Goal: Task Accomplishment & Management: Use online tool/utility

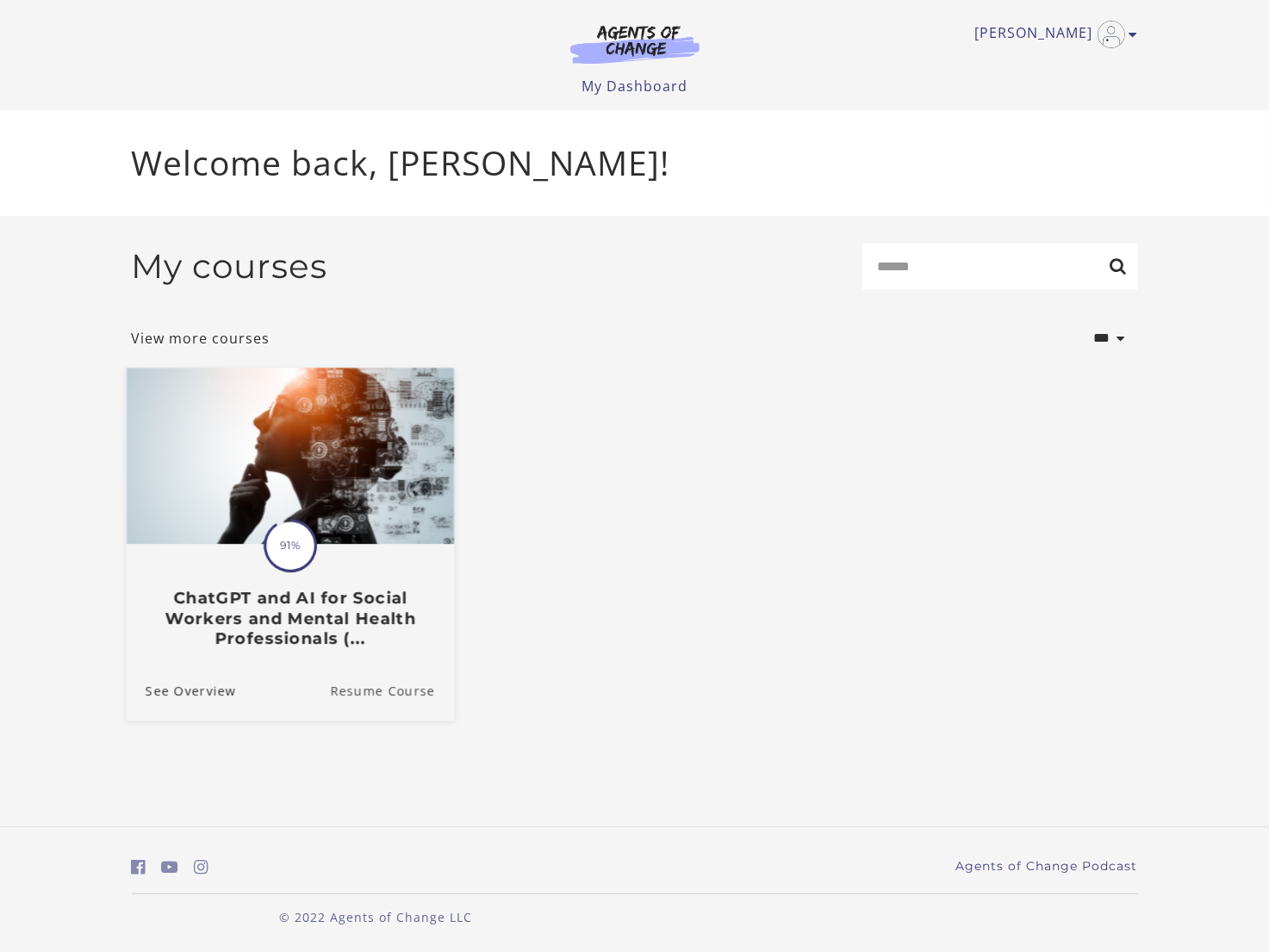
click at [409, 696] on link "Resume Course" at bounding box center [392, 692] width 124 height 58
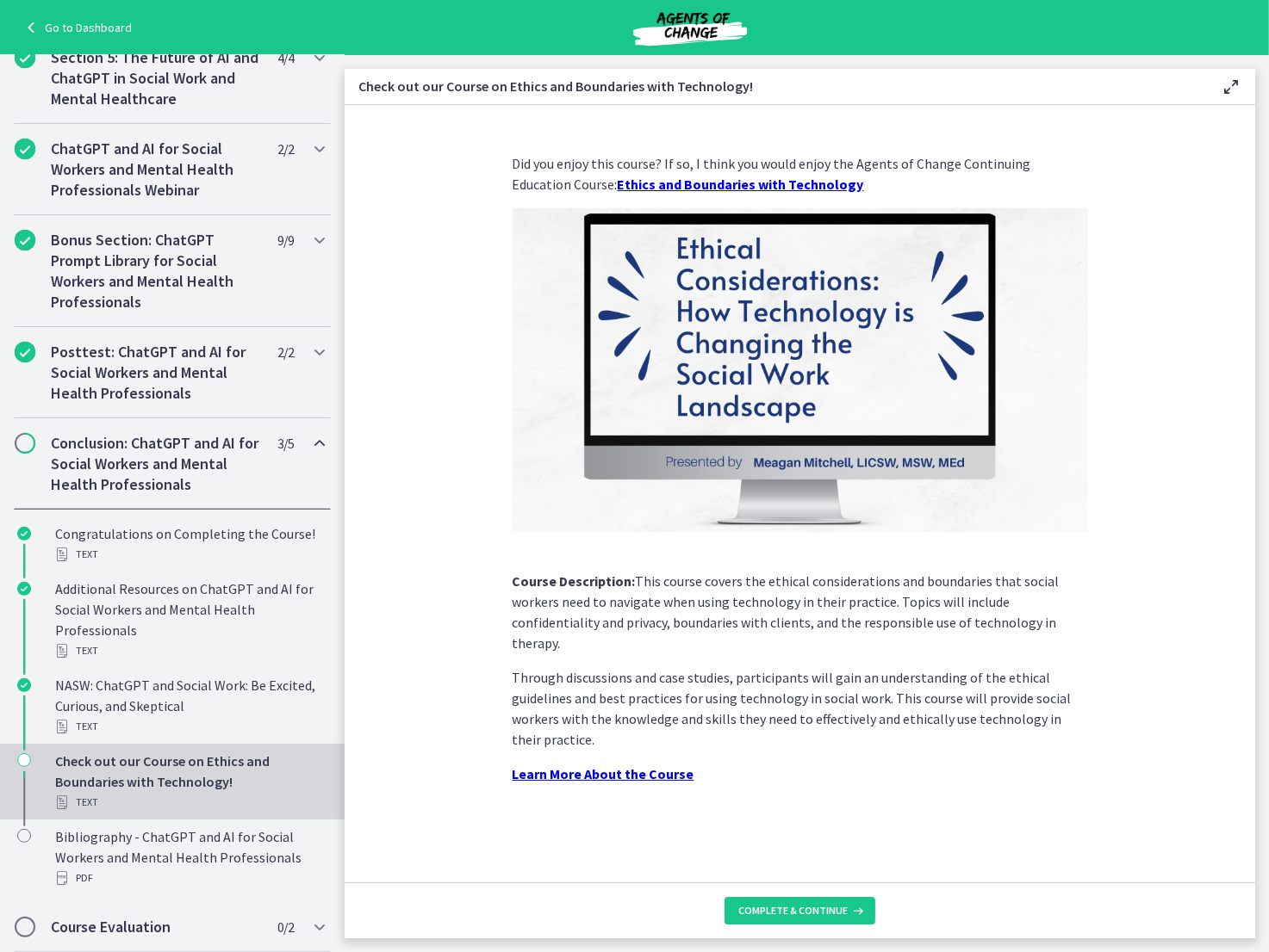
scroll to position [740, 0]
click at [842, 909] on span "Complete & continue" at bounding box center [793, 911] width 109 height 14
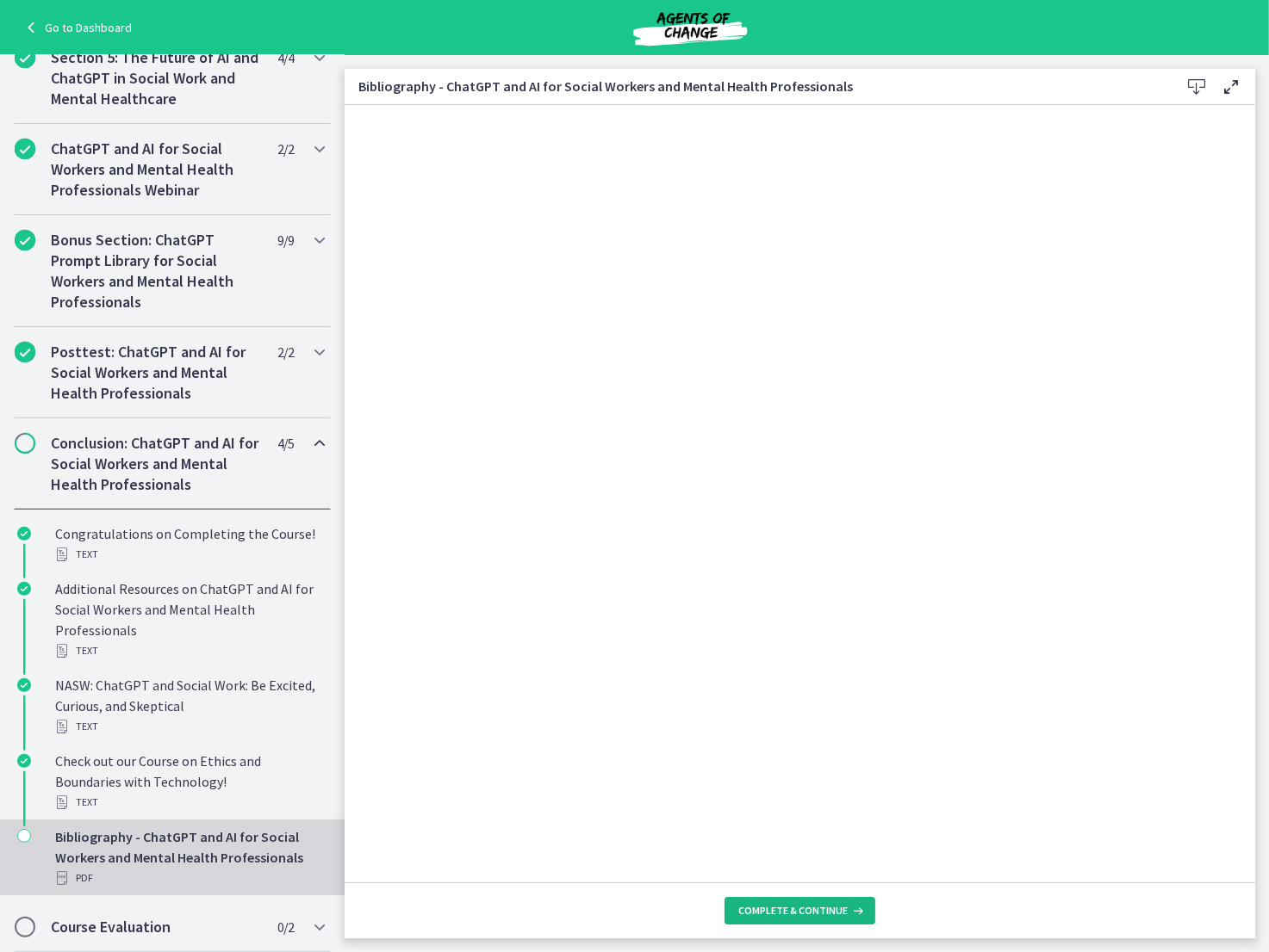
click at [823, 913] on span "Complete & continue" at bounding box center [793, 911] width 109 height 14
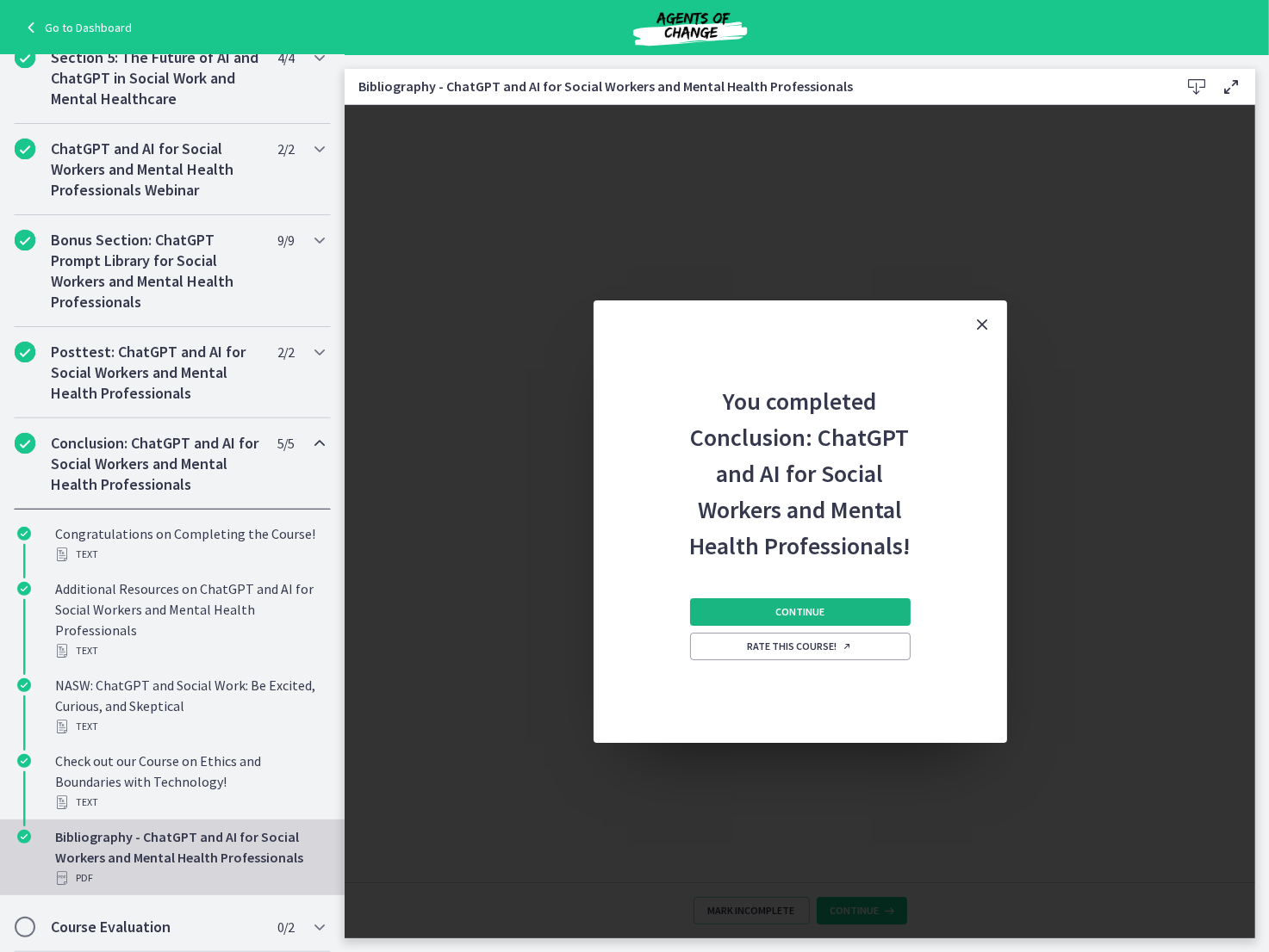
click at [815, 611] on span "Continue" at bounding box center [800, 612] width 49 height 14
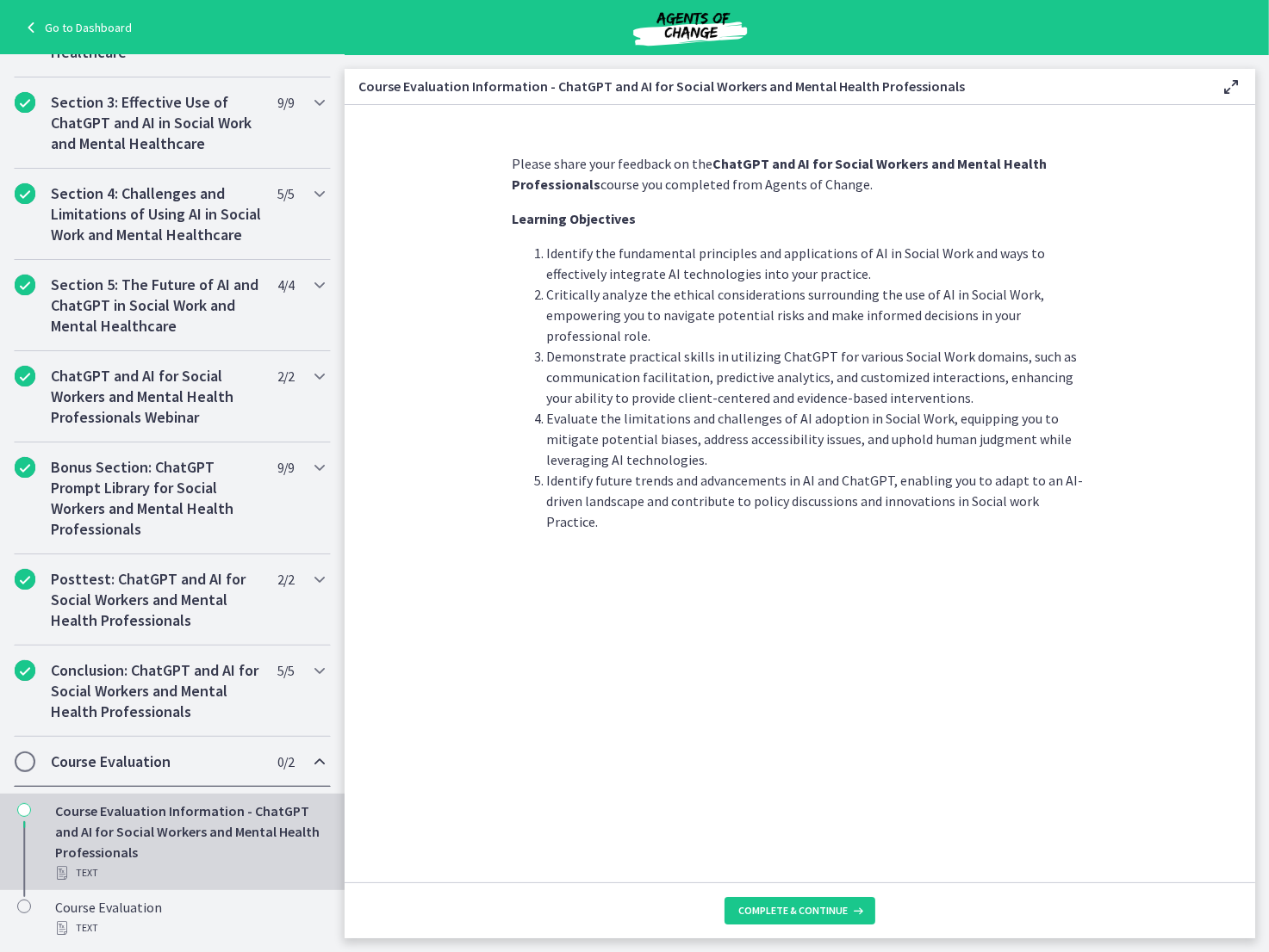
scroll to position [513, 0]
click at [829, 915] on span "Complete & continue" at bounding box center [793, 911] width 109 height 14
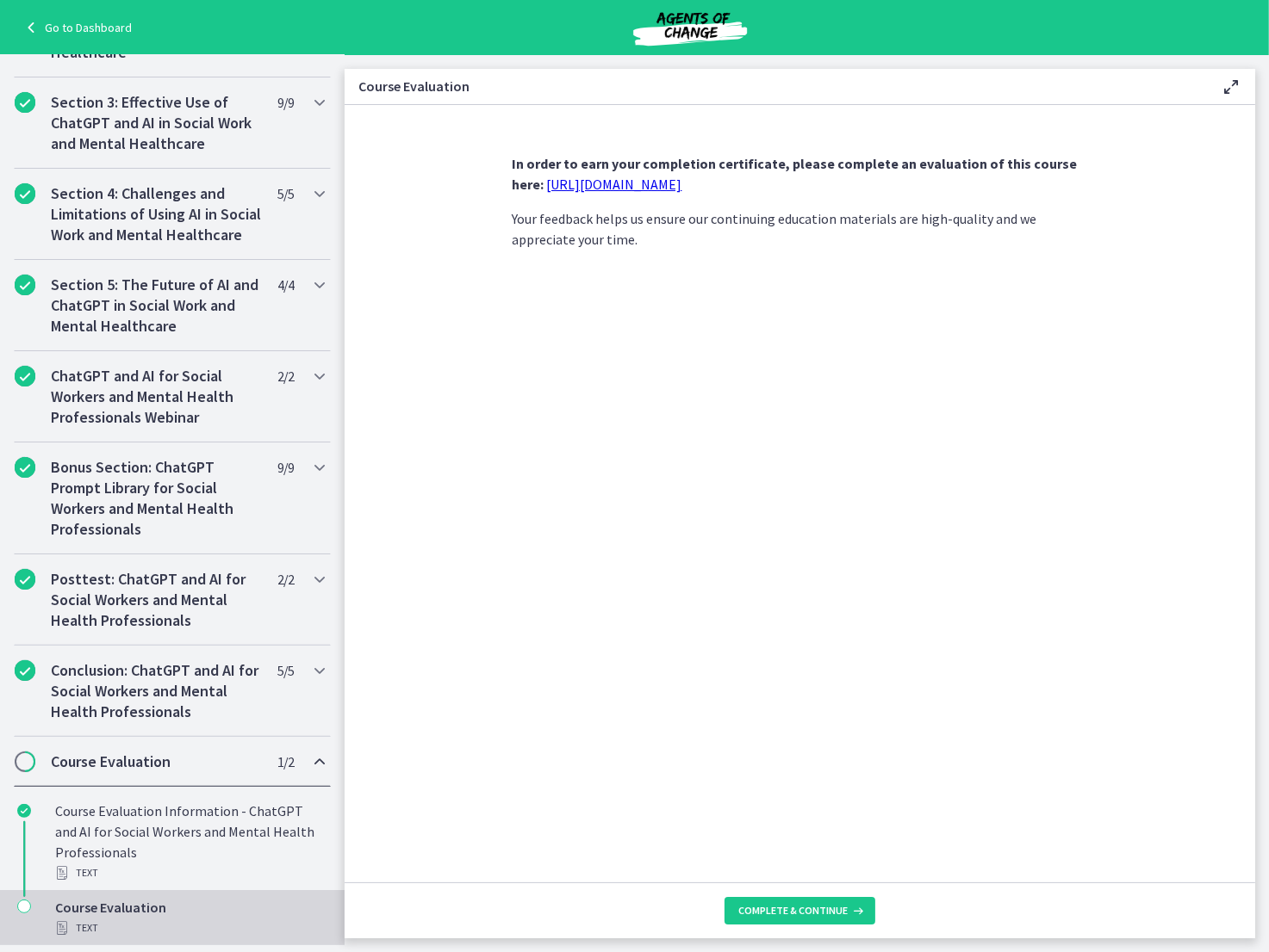
click at [631, 185] on link "https://forms.gle/jm1zbfhChZ2exBv78" at bounding box center [614, 185] width 135 height 17
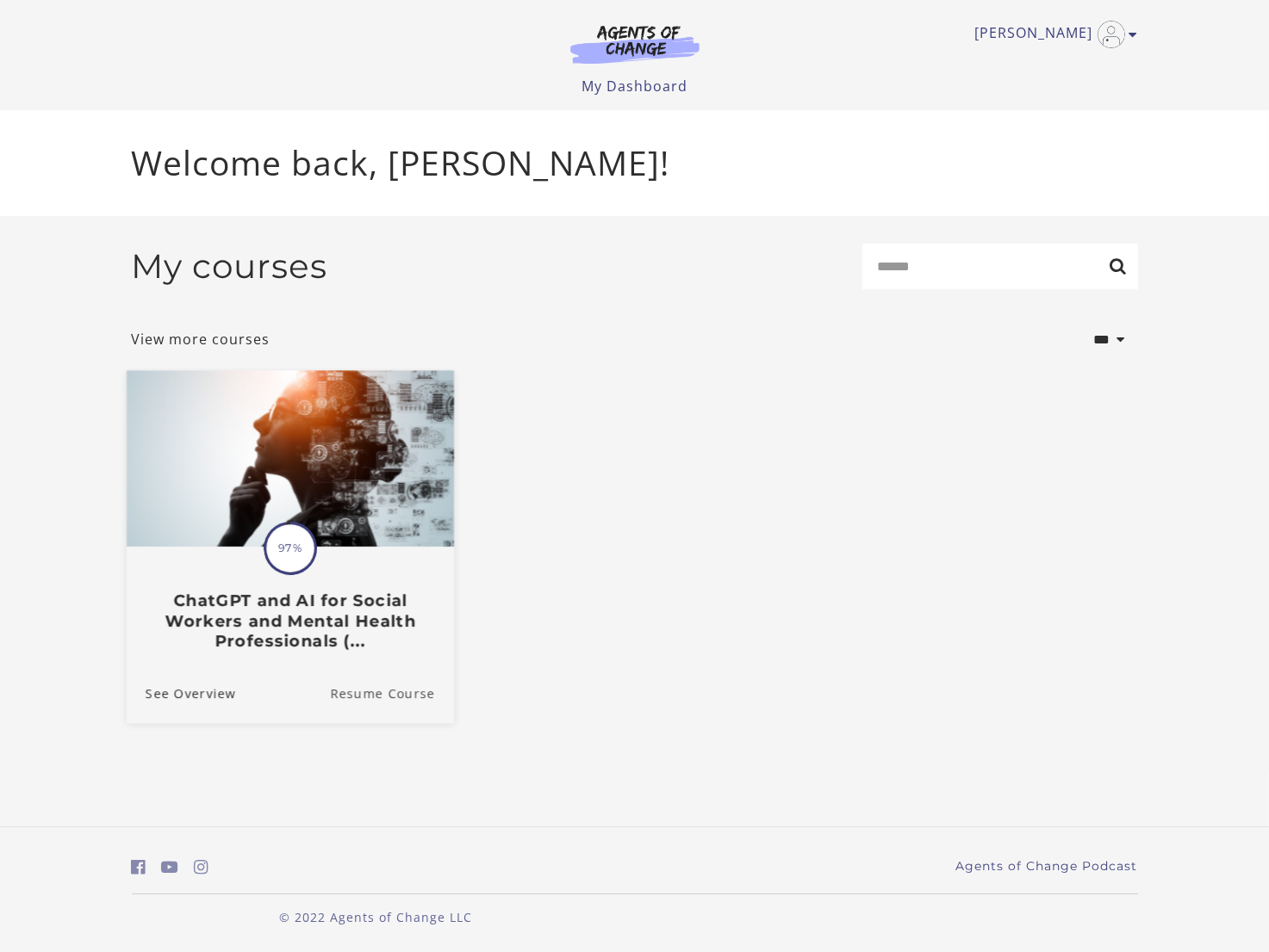
click at [388, 700] on link "Resume Course" at bounding box center [392, 695] width 124 height 58
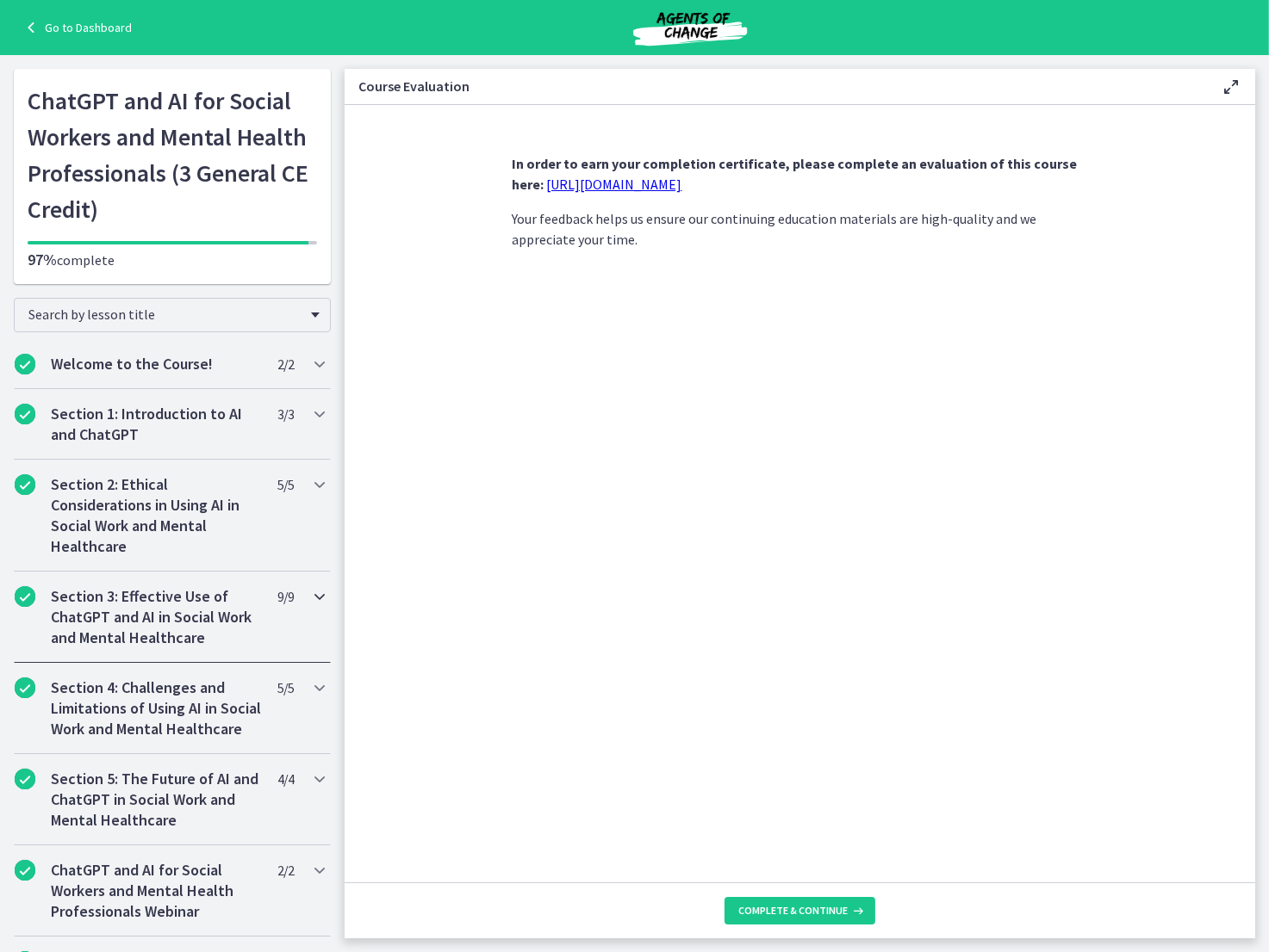
scroll to position [513, 0]
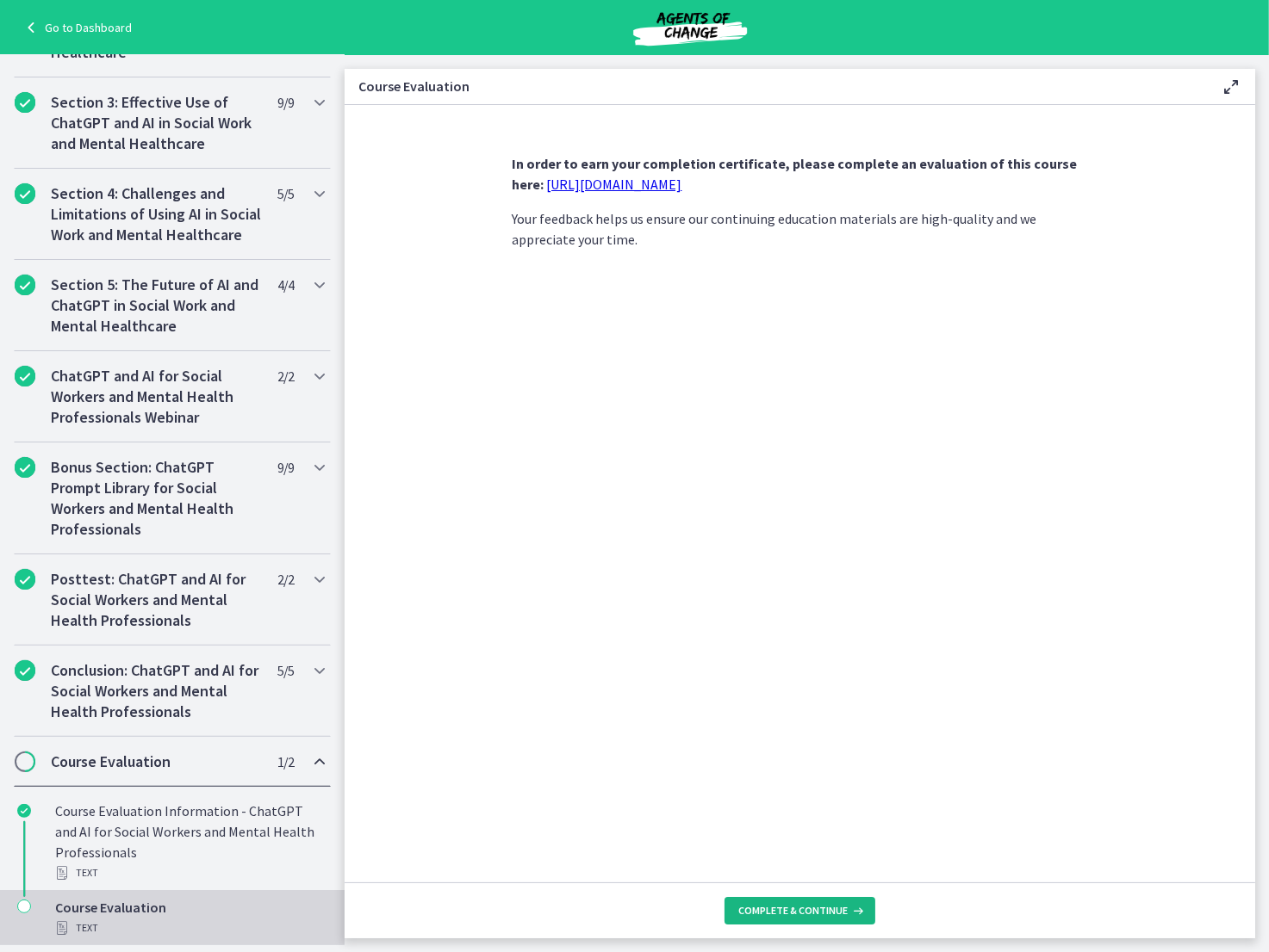
click at [810, 908] on span "Complete & continue" at bounding box center [793, 911] width 109 height 14
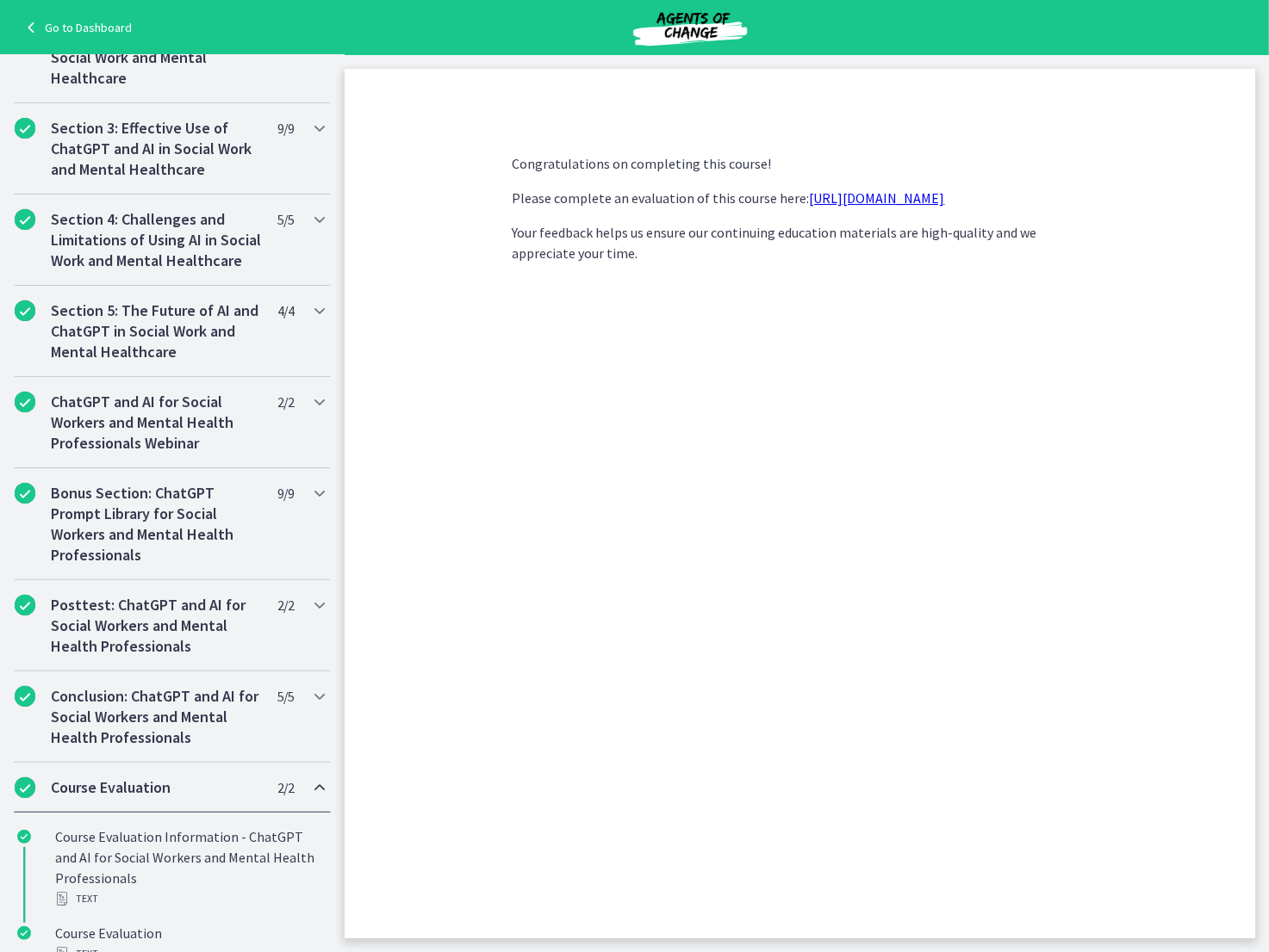
scroll to position [605, 0]
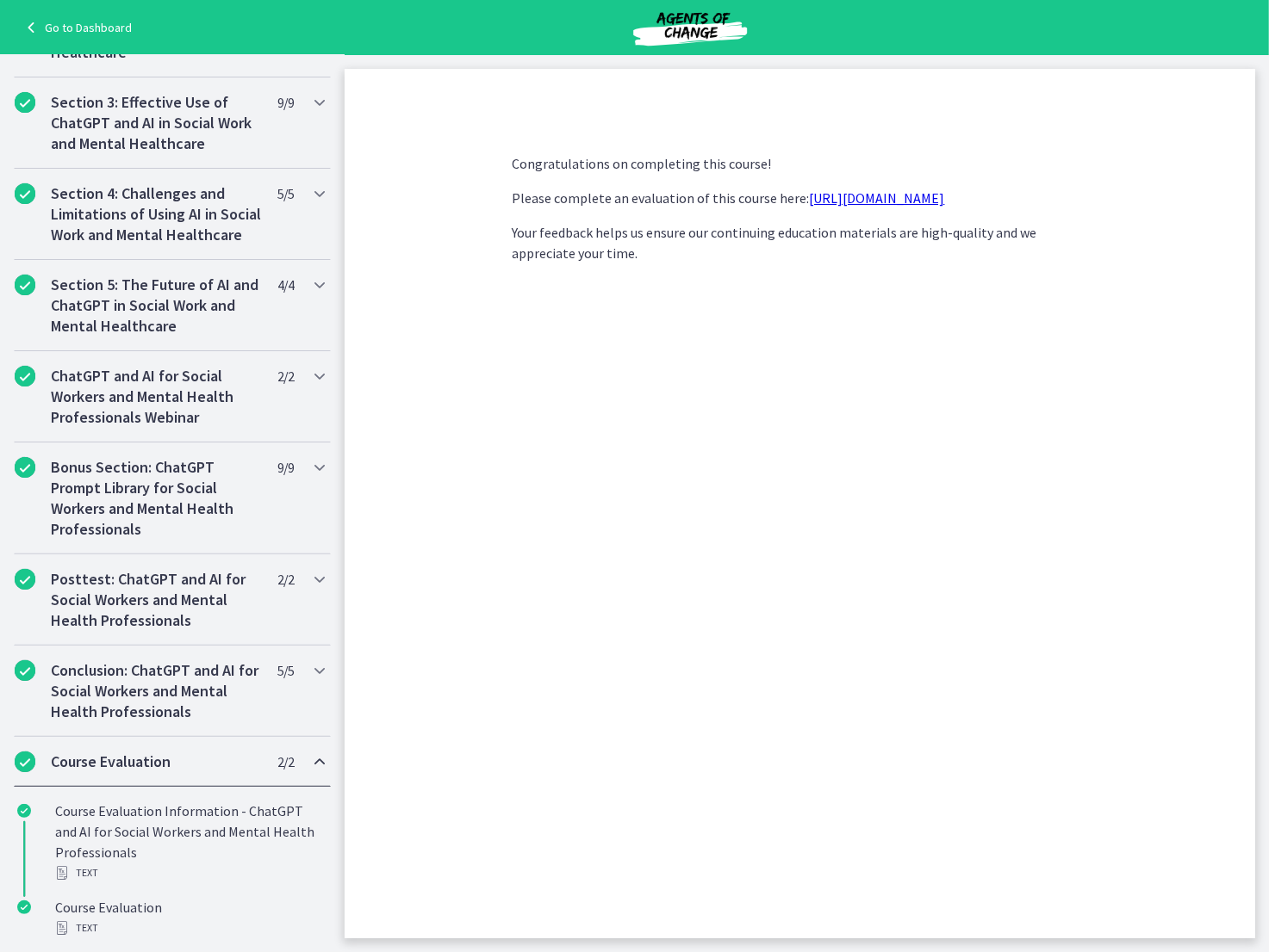
click at [931, 200] on link "https://forms.gle/jm1zbfhChZ2exBv78" at bounding box center [877, 198] width 135 height 17
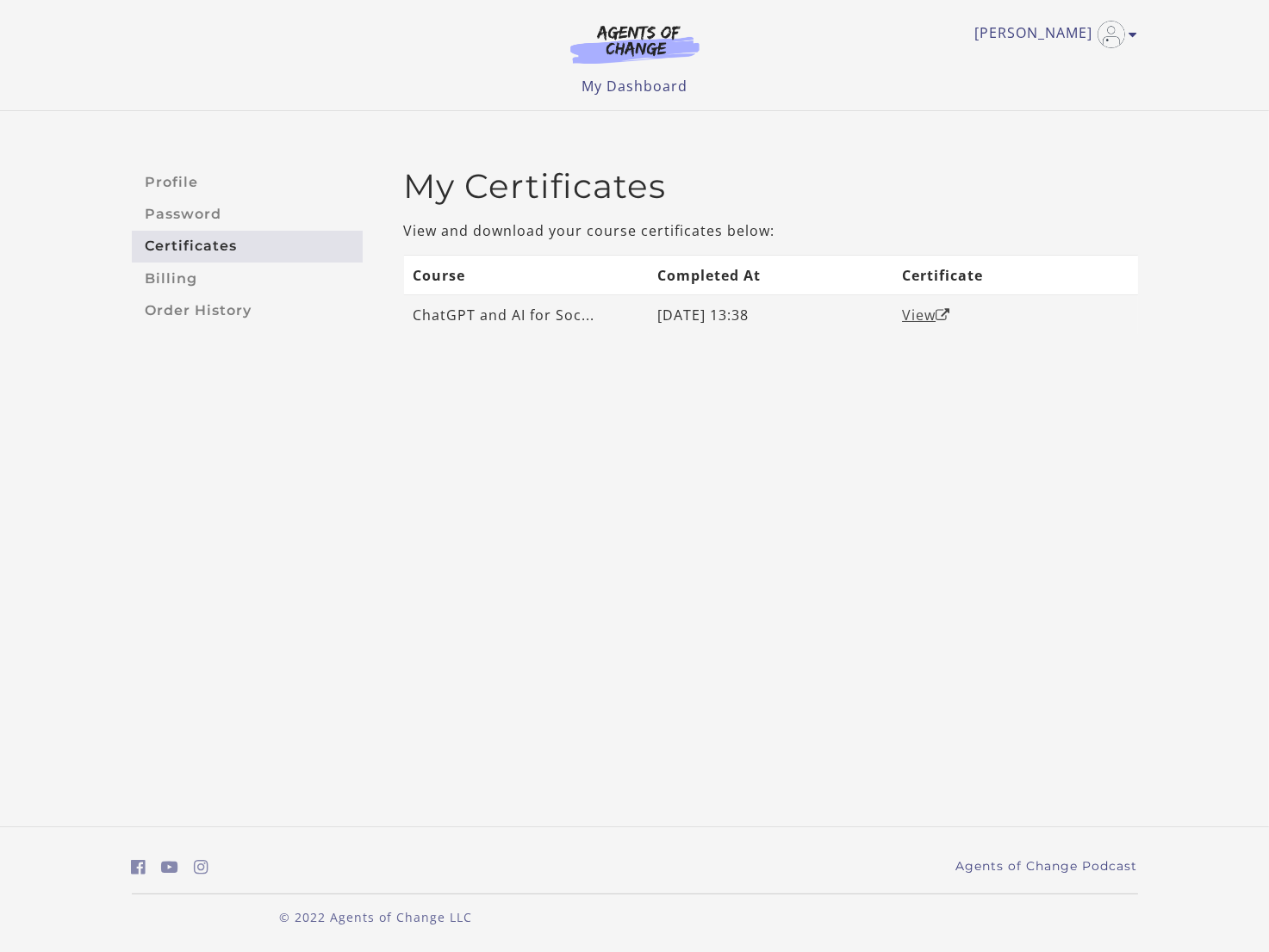
click at [947, 310] on icon "Open in a new window" at bounding box center [943, 316] width 15 height 14
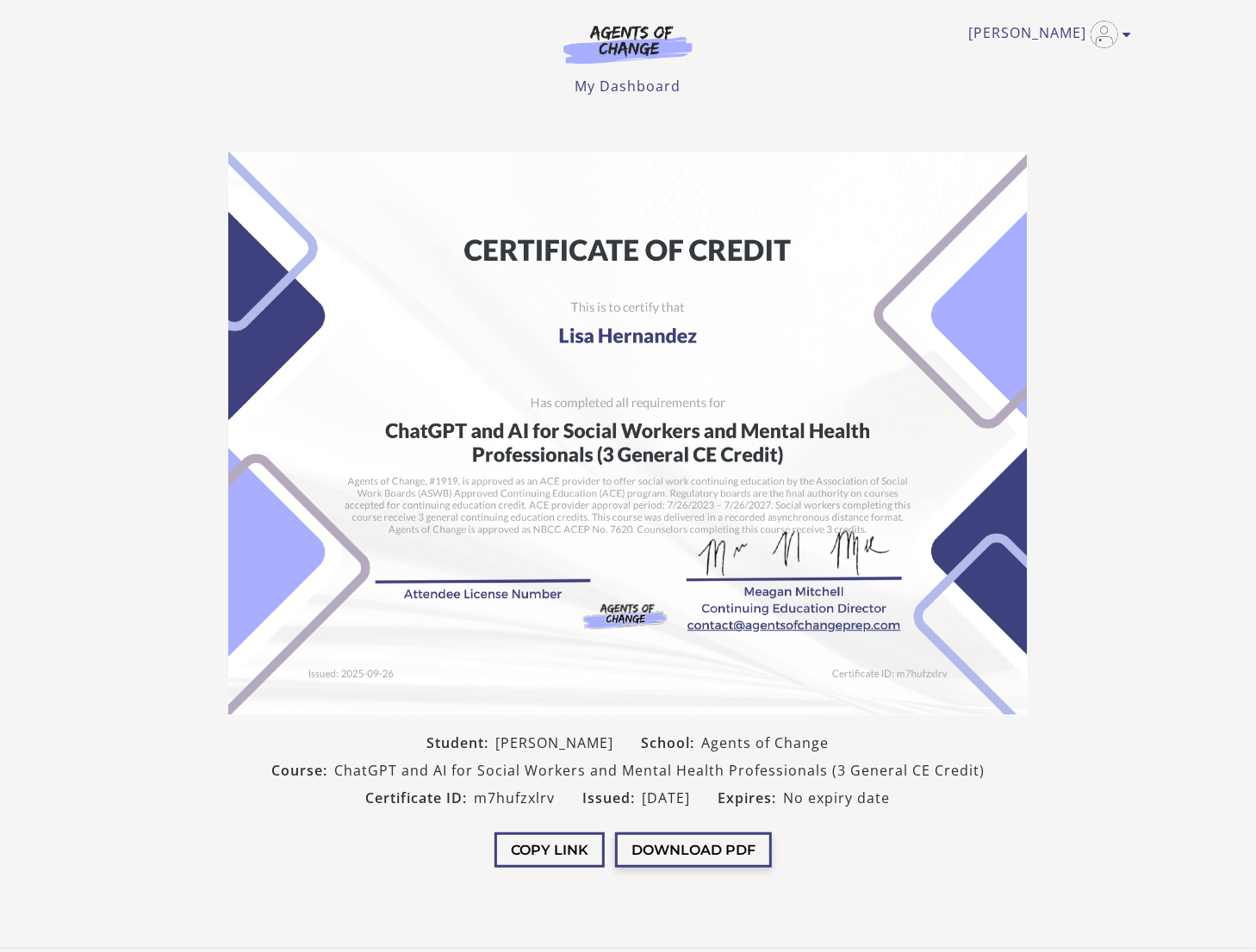
click at [690, 850] on button "Download PDF" at bounding box center [693, 850] width 157 height 35
click at [1121, 26] on link "[PERSON_NAME]" at bounding box center [1045, 35] width 154 height 28
click at [1077, 62] on link "My Account" at bounding box center [1060, 63] width 152 height 30
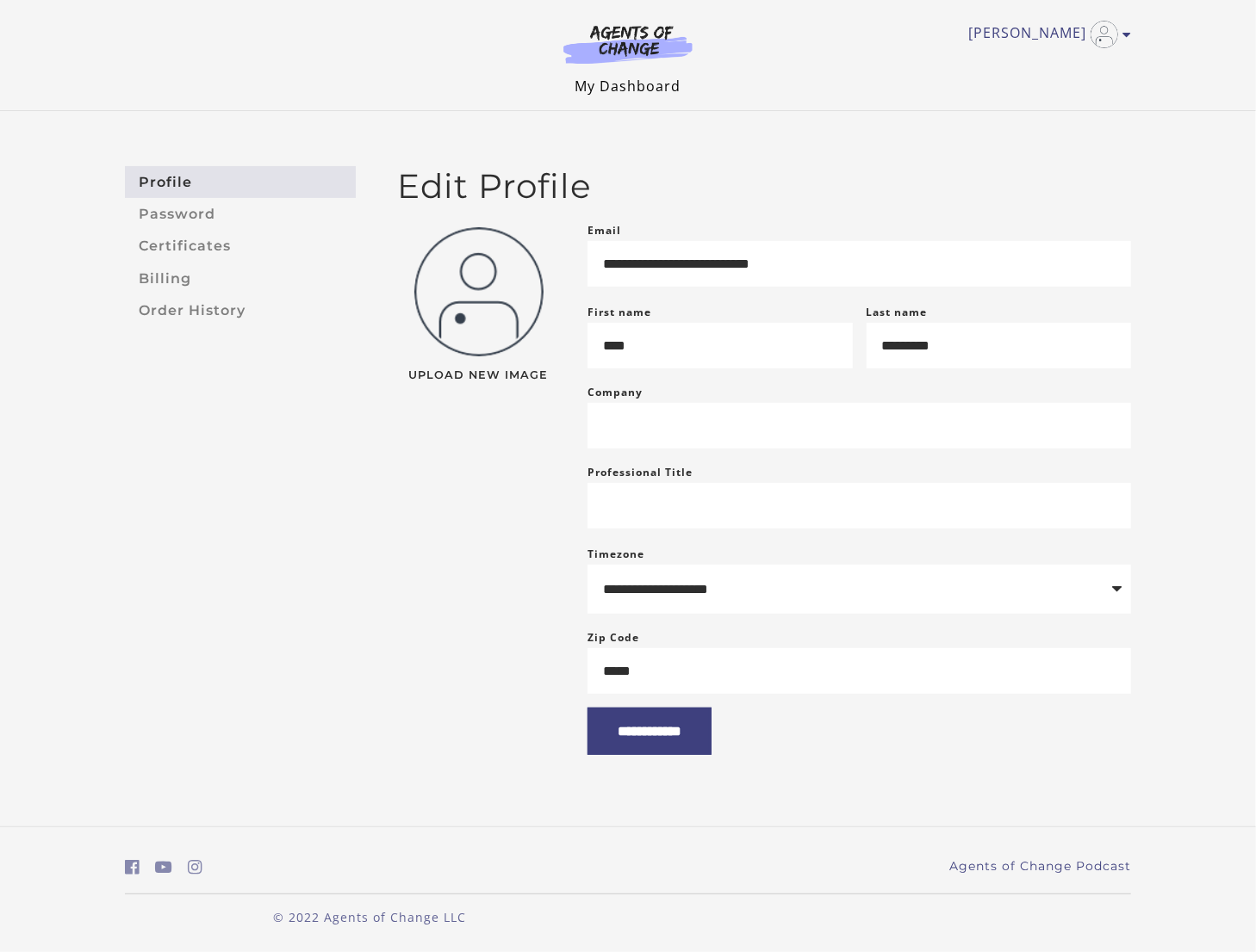
click at [670, 88] on link "My Dashboard" at bounding box center [628, 86] width 106 height 19
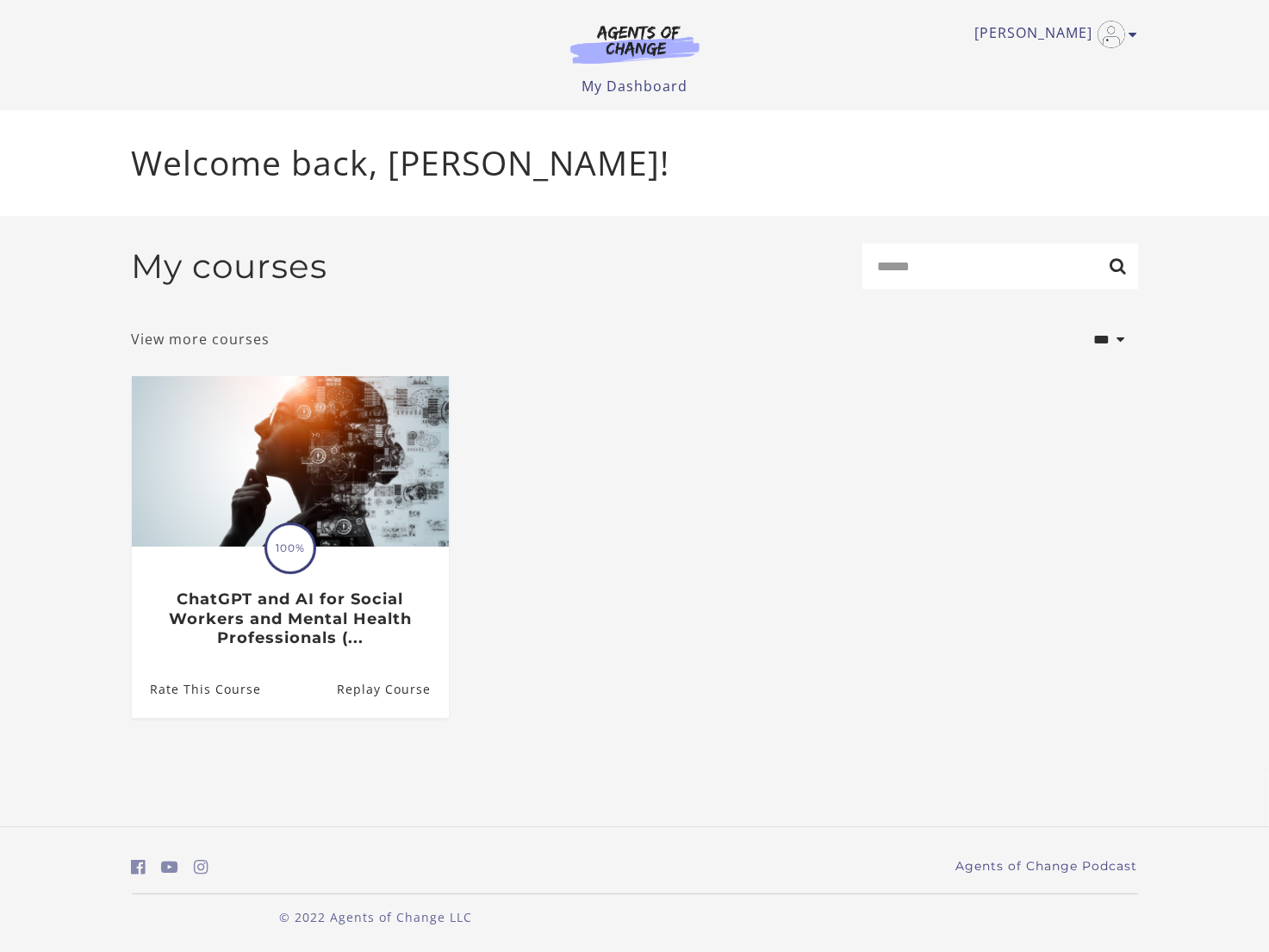
click at [229, 346] on link "View more courses" at bounding box center [201, 339] width 139 height 21
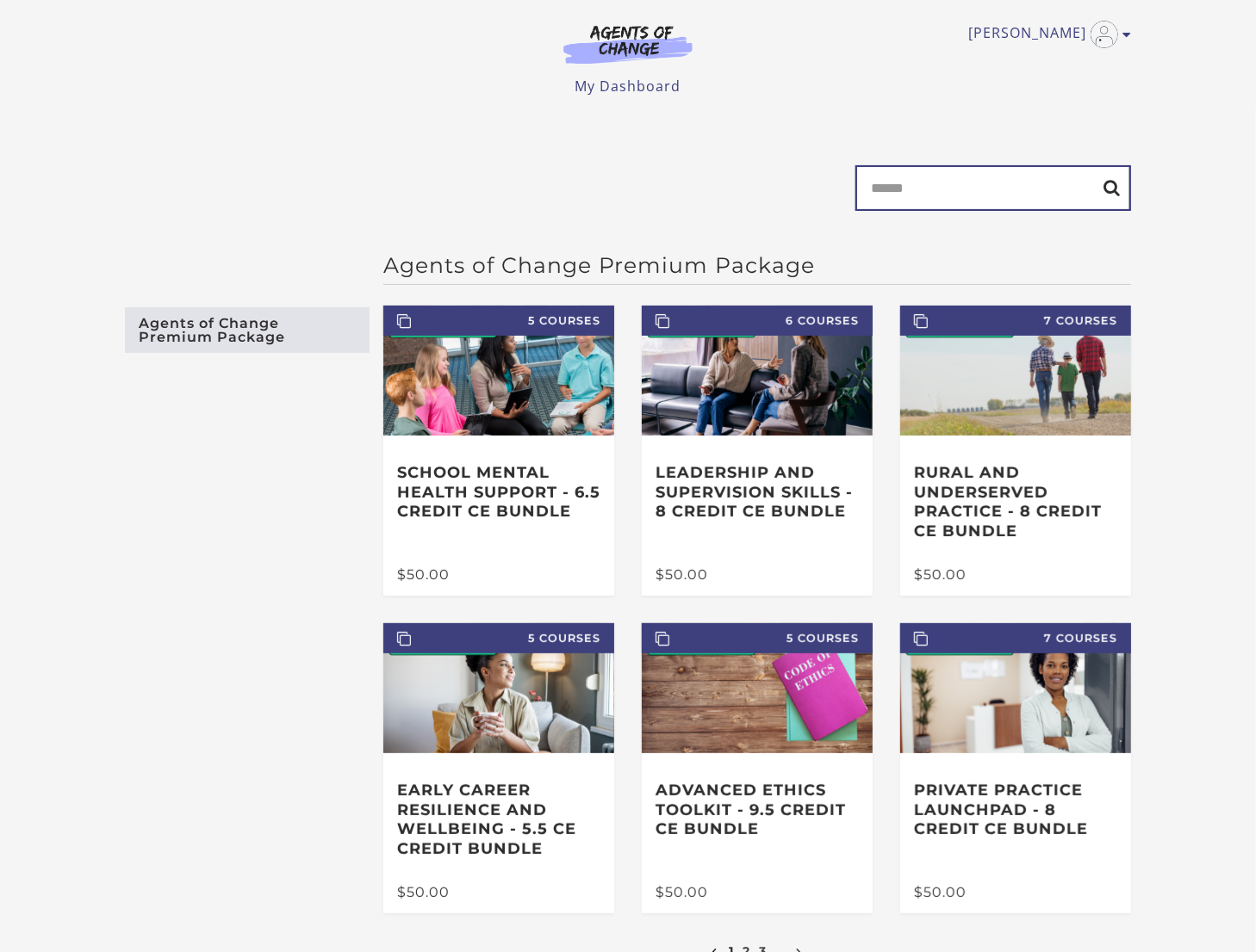
click at [991, 195] on input "Search" at bounding box center [993, 188] width 276 height 45
type input "****"
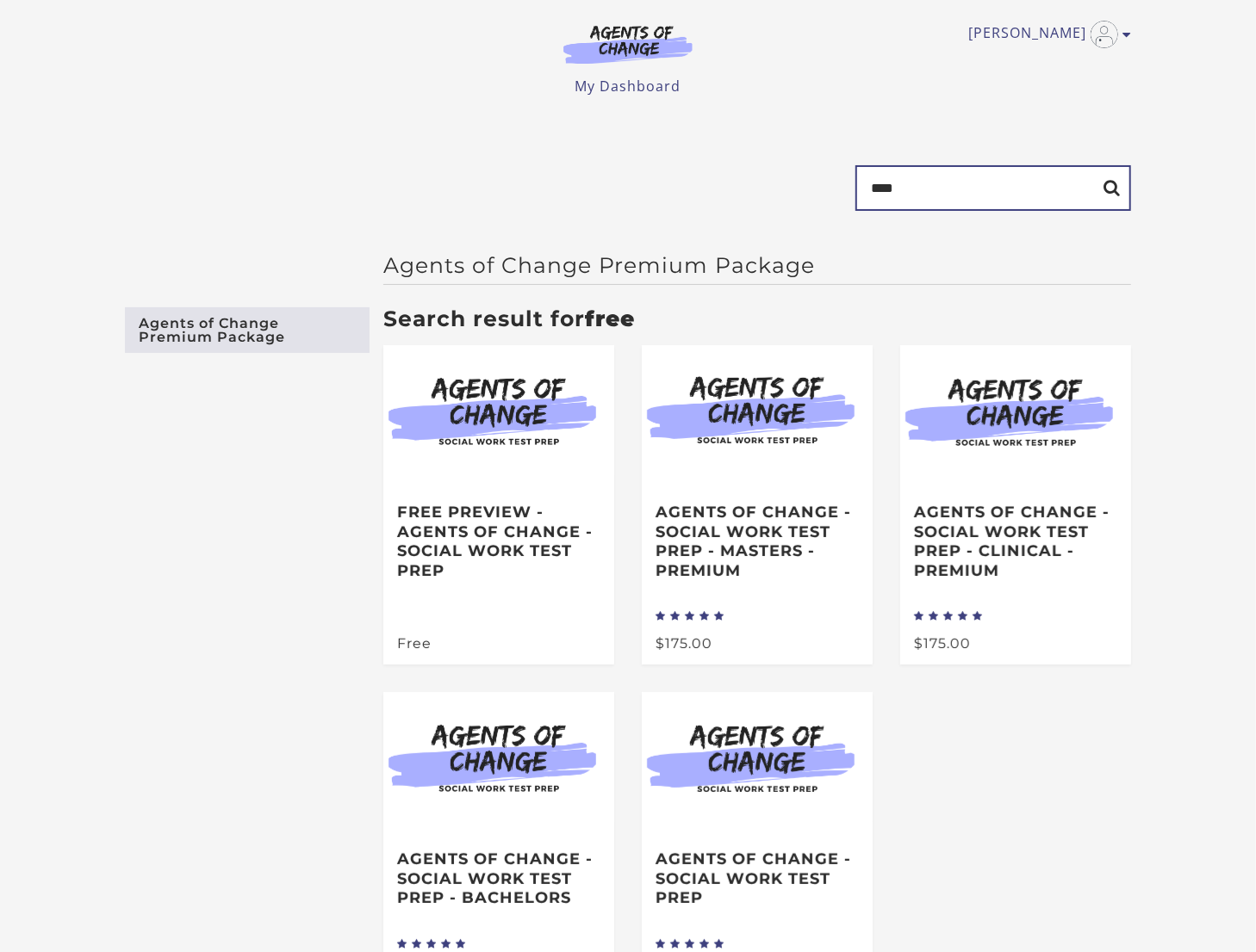
drag, startPoint x: 950, startPoint y: 202, endPoint x: 831, endPoint y: 189, distance: 119.7
click at [831, 189] on form "Search ****" at bounding box center [628, 195] width 1007 height 59
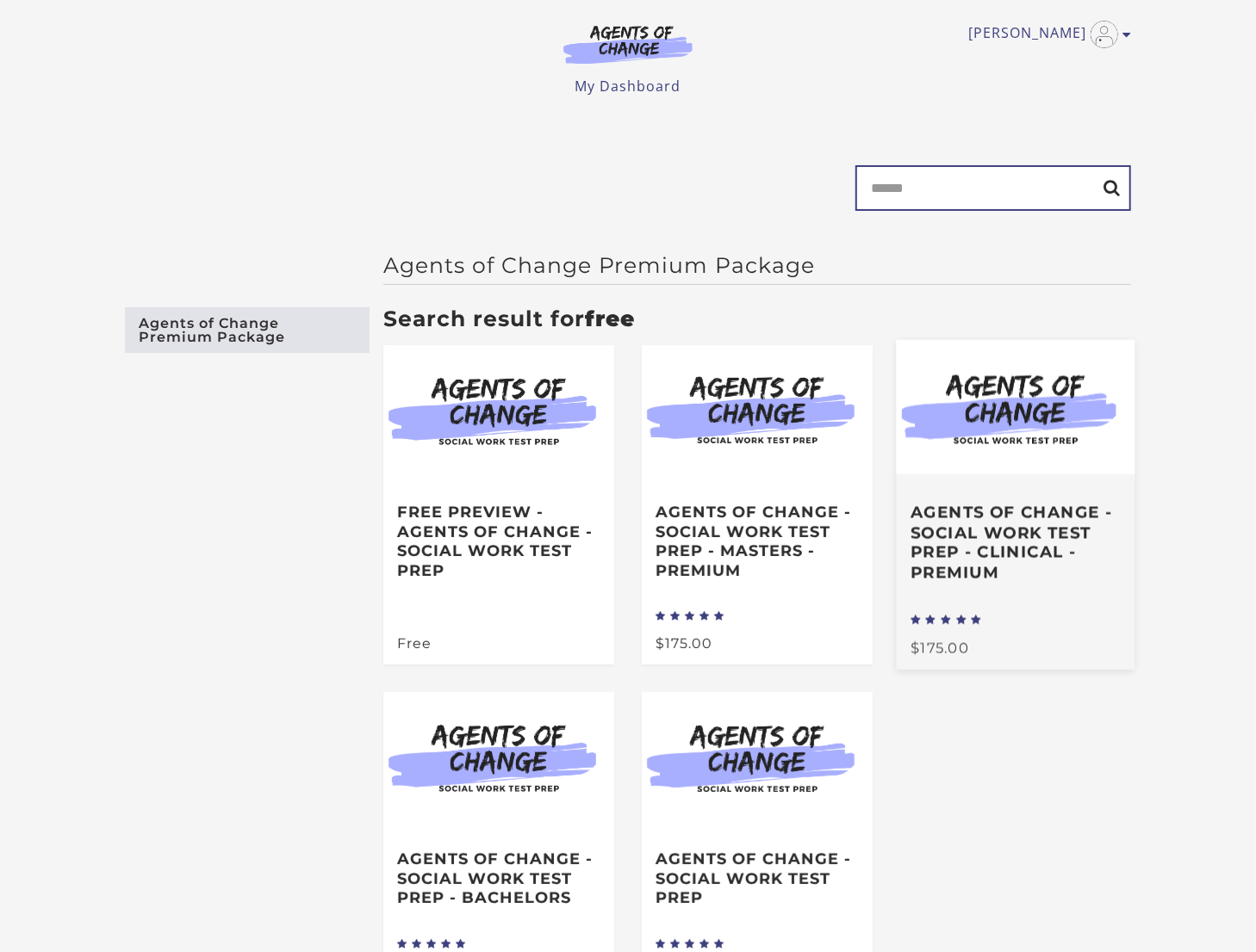
scroll to position [140, 0]
